Goal: Task Accomplishment & Management: Use online tool/utility

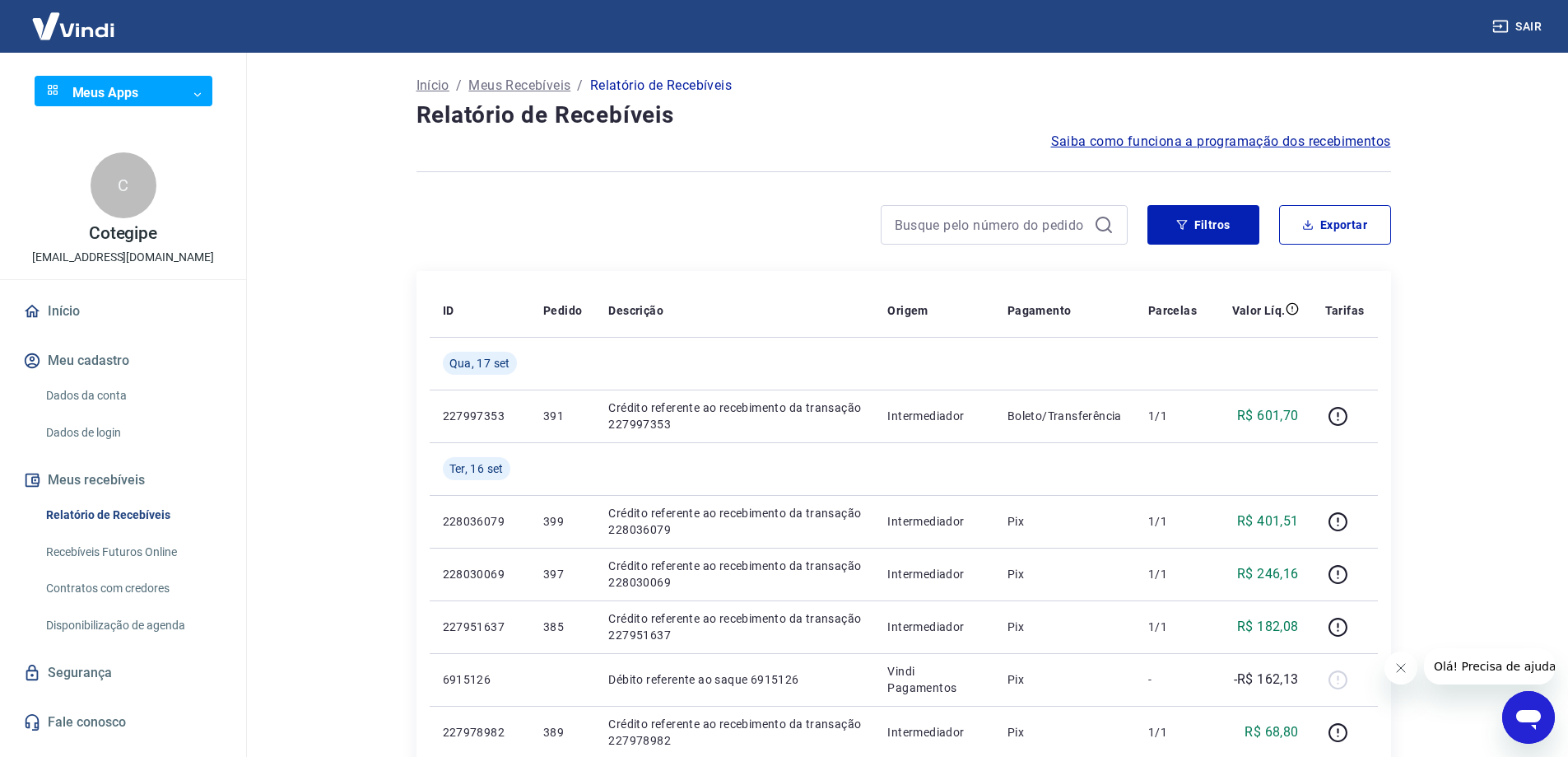
click at [104, 522] on link "Relatório de Recebíveis" at bounding box center [133, 515] width 187 height 34
click at [104, 551] on link "Recebíveis Futuros Online" at bounding box center [133, 552] width 187 height 34
